Goal: Information Seeking & Learning: Learn about a topic

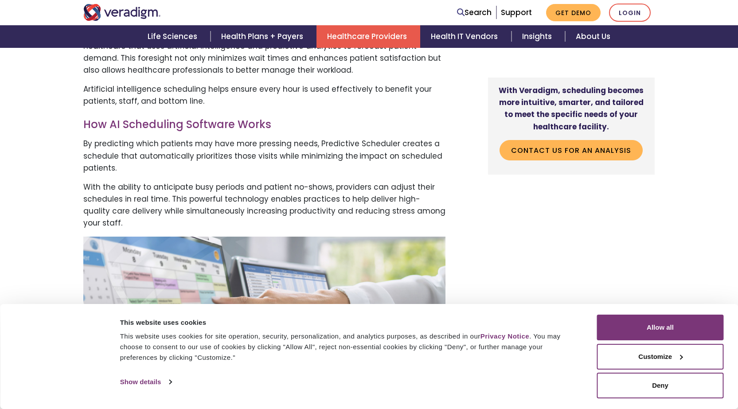
scroll to position [488, 0]
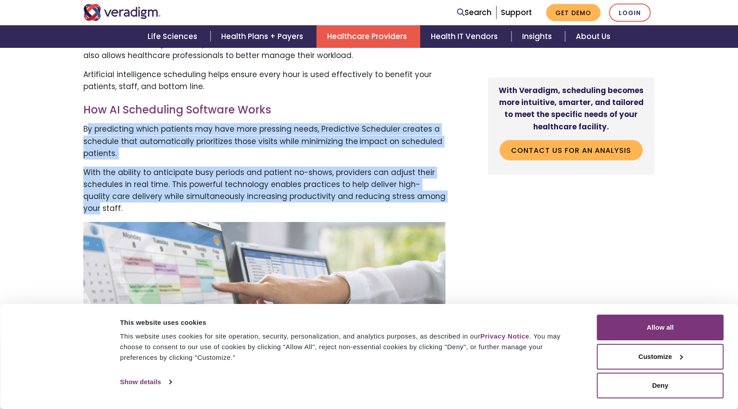
drag, startPoint x: 89, startPoint y: 130, endPoint x: 425, endPoint y: 193, distance: 342.2
click at [367, 145] on p "By predicting which patients may have more pressing needs, Predictive Scheduler…" at bounding box center [264, 141] width 362 height 36
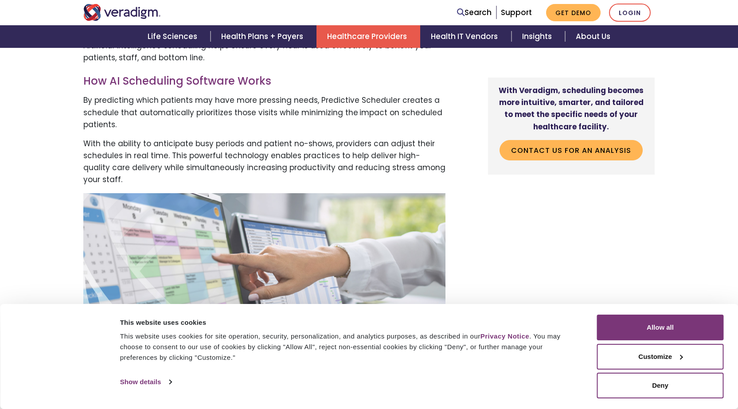
scroll to position [532, 0]
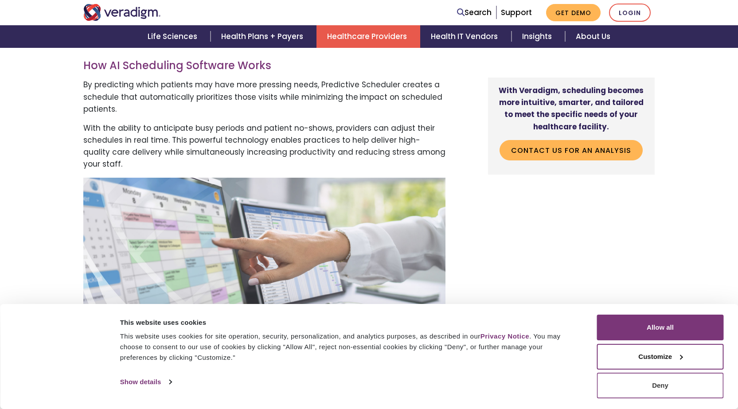
drag, startPoint x: 673, startPoint y: 328, endPoint x: 699, endPoint y: 387, distance: 65.3
click at [699, 387] on div "Allow all Customize Allow selection Deny" at bounding box center [660, 357] width 127 height 84
click at [699, 387] on button "Deny" at bounding box center [660, 386] width 127 height 26
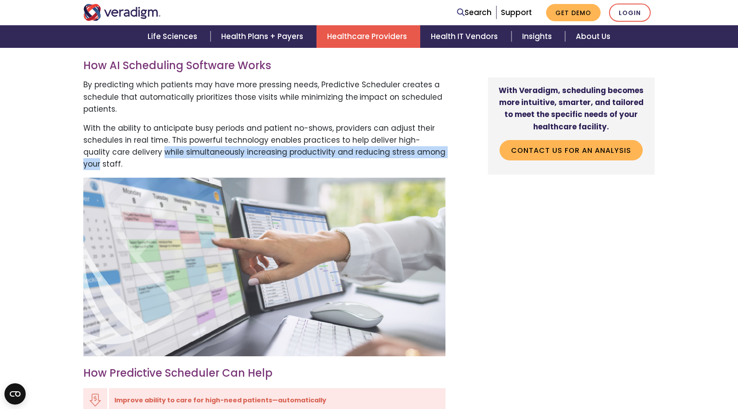
drag, startPoint x: 133, startPoint y: 148, endPoint x: 438, endPoint y: 154, distance: 304.5
click at [438, 154] on p "With the ability to anticipate busy periods and patient no-shows, providers can…" at bounding box center [264, 146] width 362 height 48
click at [193, 151] on p "With the ability to anticipate busy periods and patient no-shows, providers can…" at bounding box center [264, 146] width 362 height 48
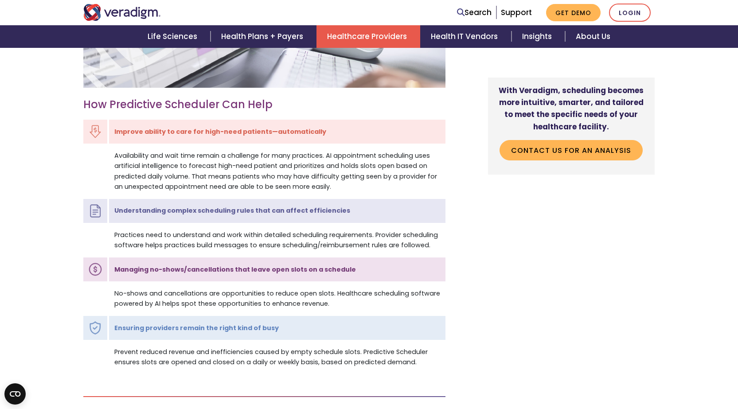
scroll to position [842, 0]
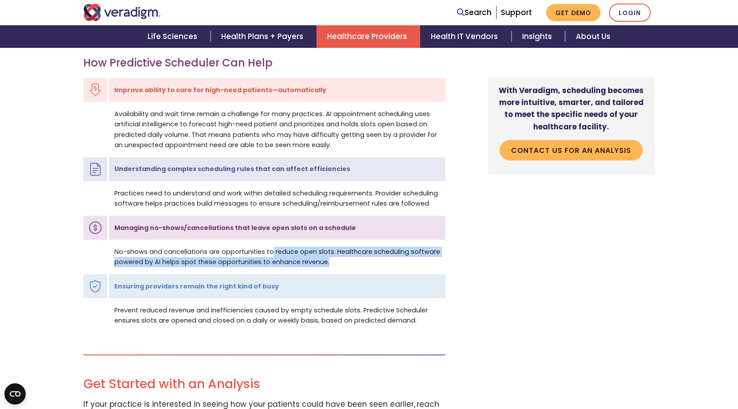
drag, startPoint x: 269, startPoint y: 251, endPoint x: 405, endPoint y: 260, distance: 136.8
click at [405, 260] on td "No-shows and cancellations are opportunities to reduce open slots. Healthcare s…" at bounding box center [276, 257] width 337 height 33
click at [285, 269] on td "No-shows and cancellations are opportunities to reduce open slots. Healthcare s…" at bounding box center [276, 257] width 337 height 33
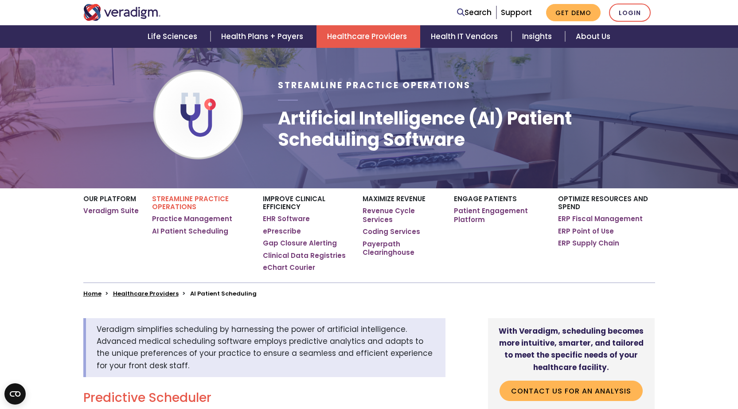
scroll to position [133, 0]
